Goal: Check status: Check status

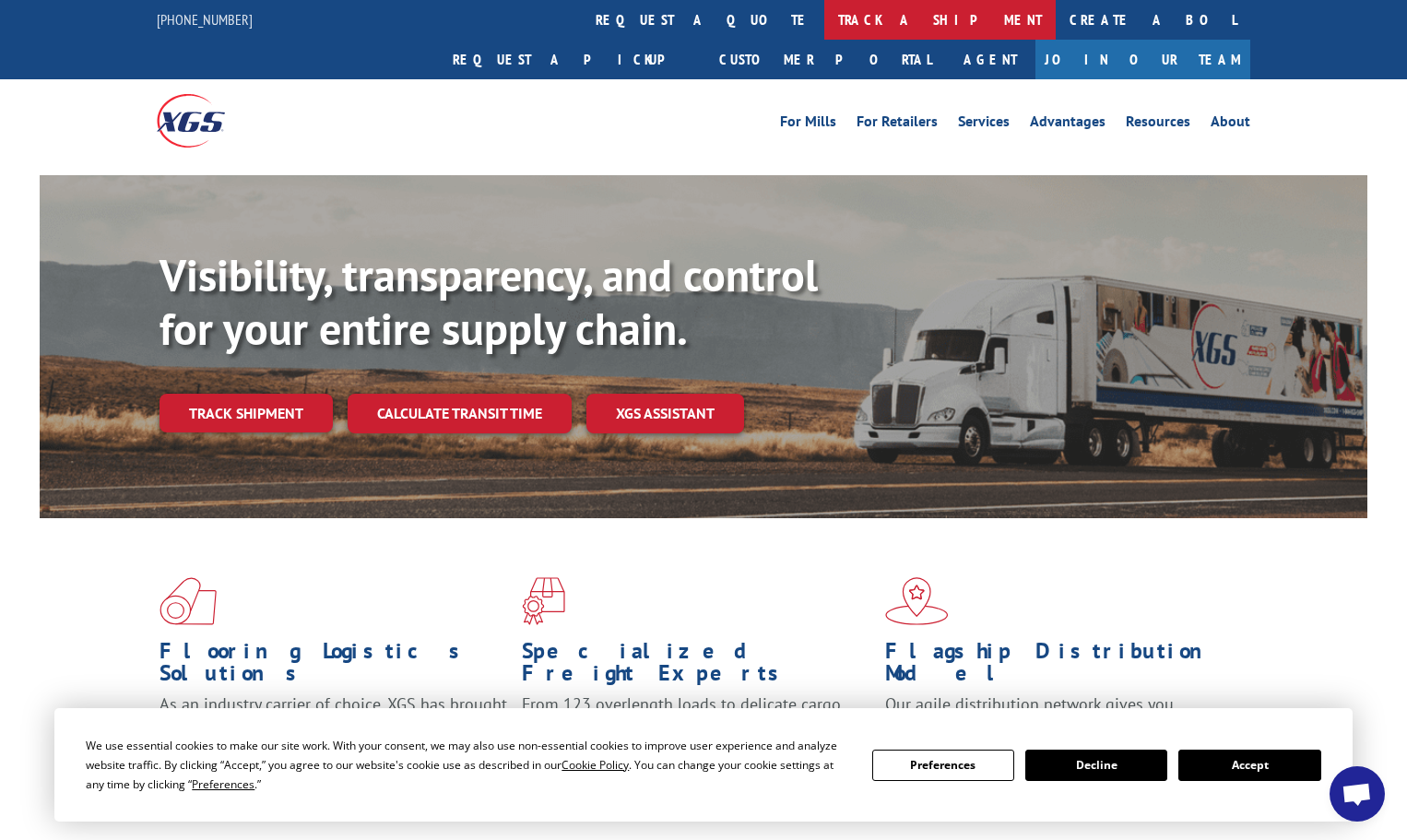
click at [824, 16] on link "track a shipment" at bounding box center [940, 19] width 231 height 40
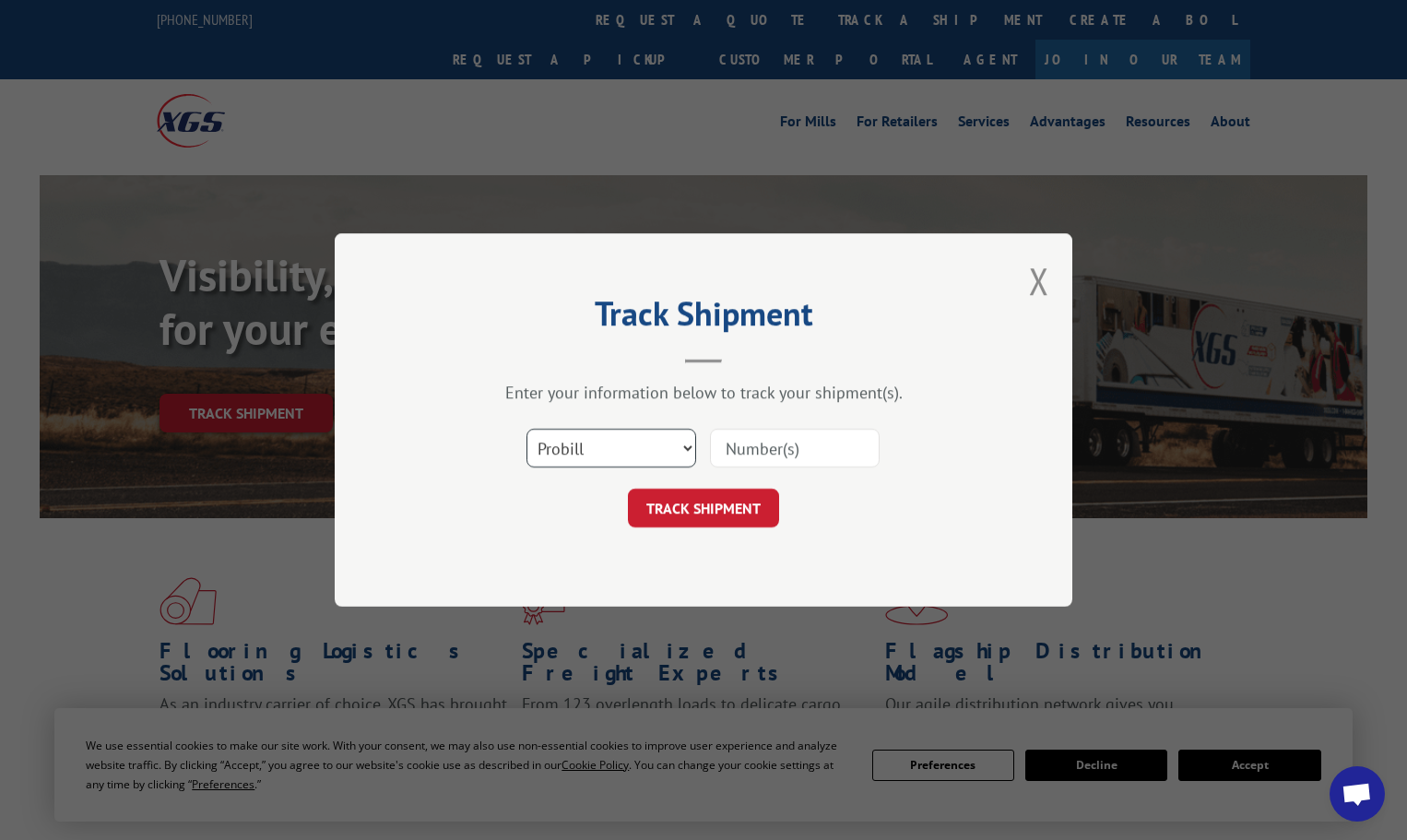
click at [644, 438] on select "Select category... Probill BOL PO" at bounding box center [611, 449] width 170 height 39
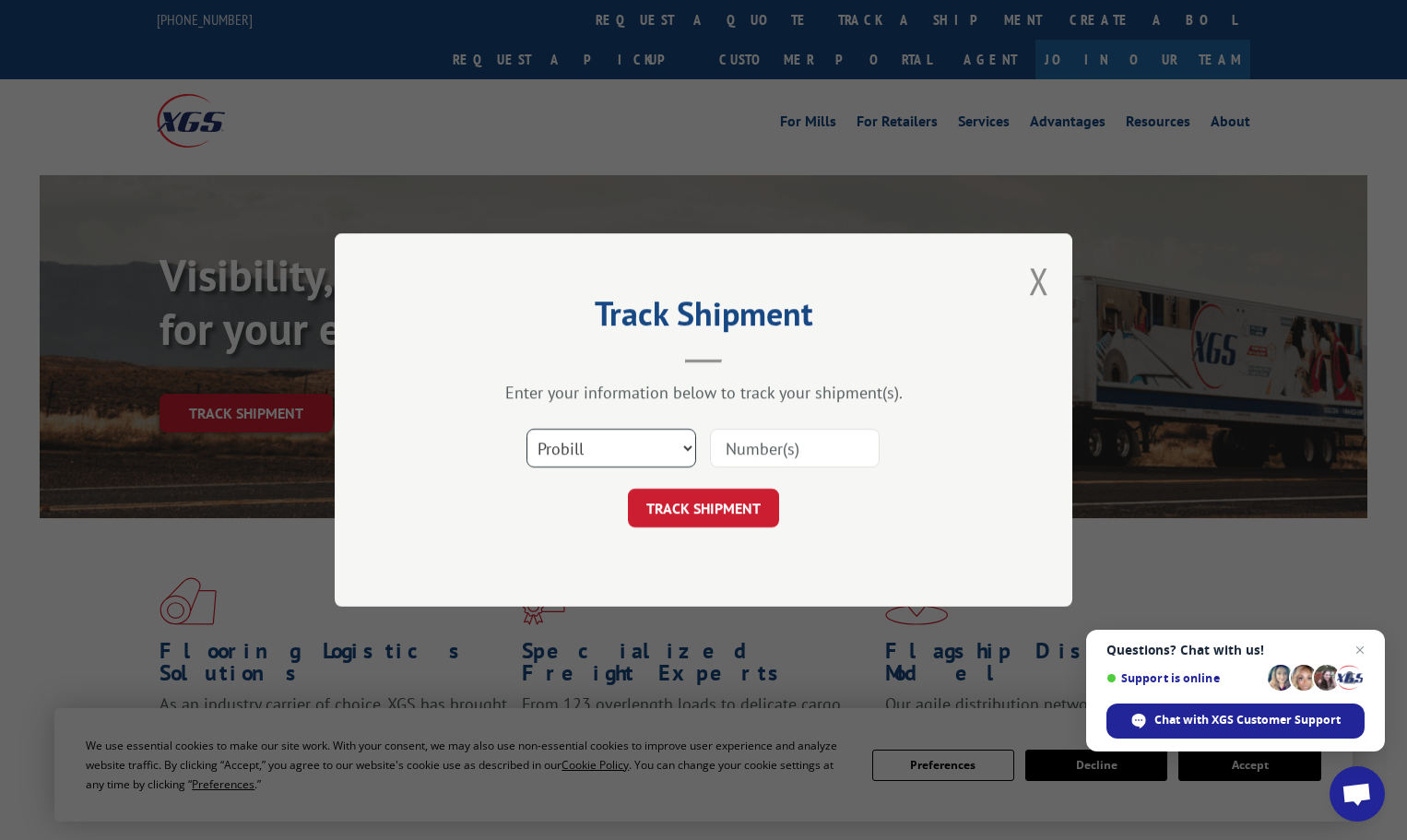
select select "po"
click at [526, 429] on select "Select category... Probill BOL PO" at bounding box center [611, 449] width 170 height 39
click at [802, 446] on input at bounding box center [794, 449] width 170 height 39
paste input "08538424"
type input "08538424"
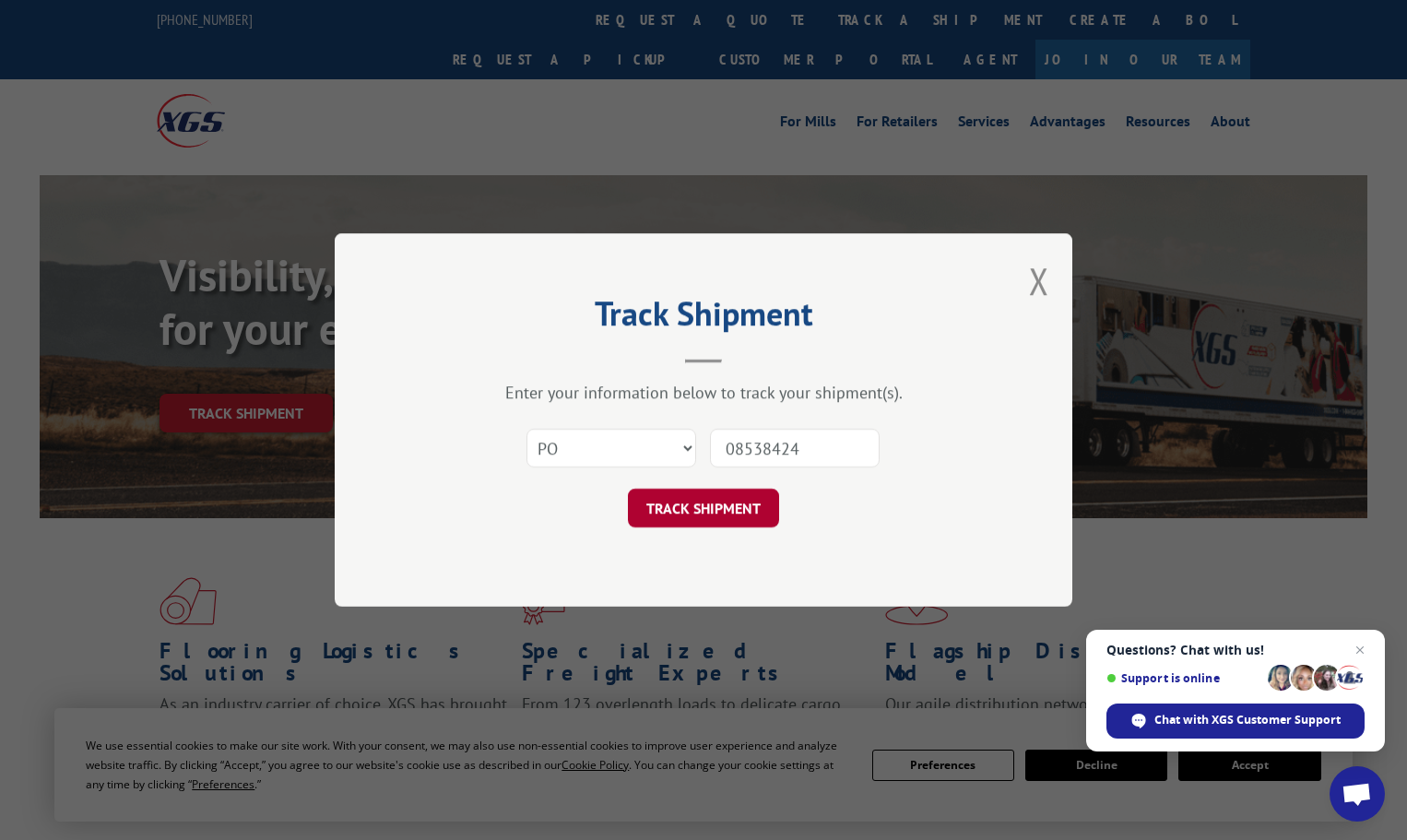
click at [708, 512] on button "TRACK SHIPMENT" at bounding box center [704, 508] width 151 height 39
